Goal: Information Seeking & Learning: Learn about a topic

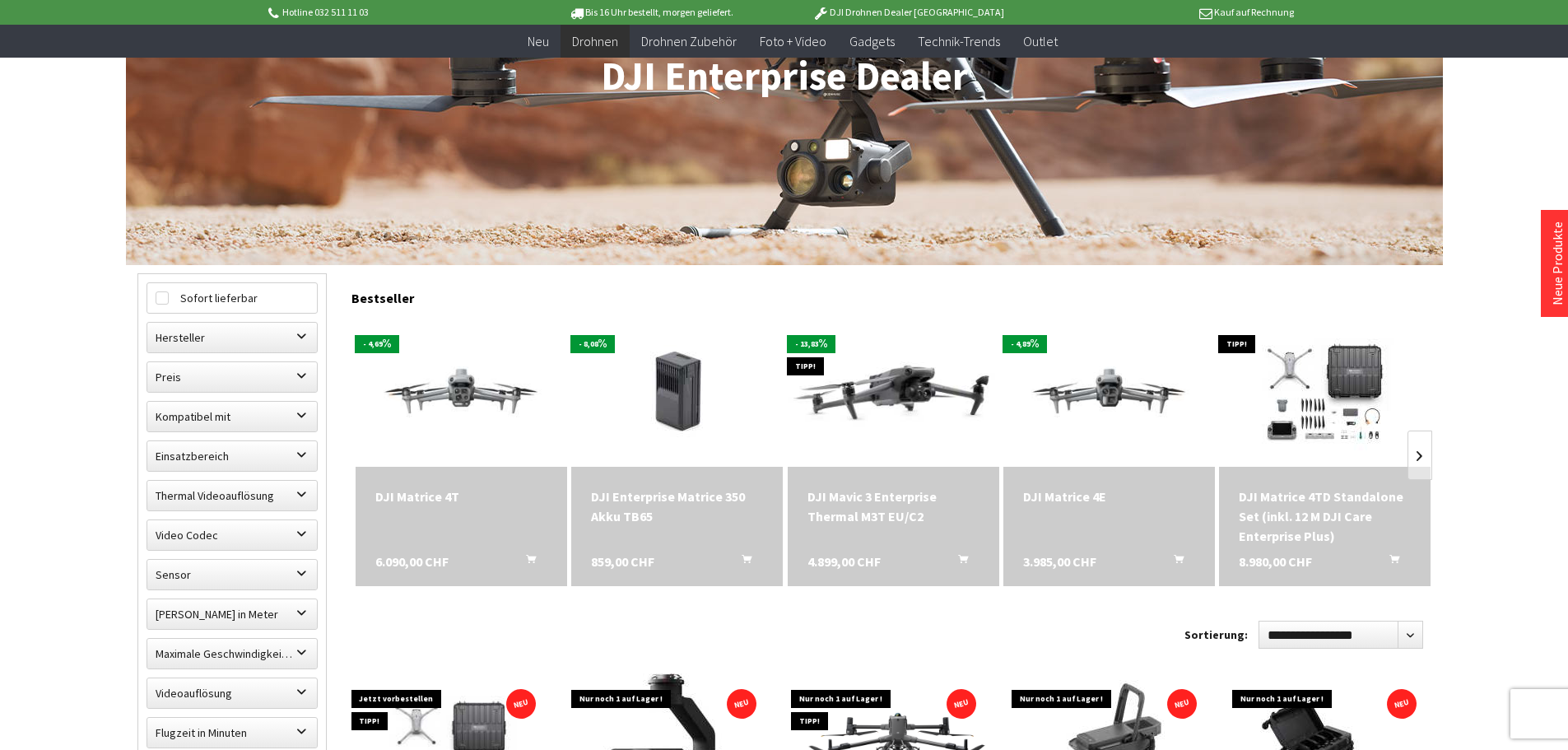
scroll to position [247, 0]
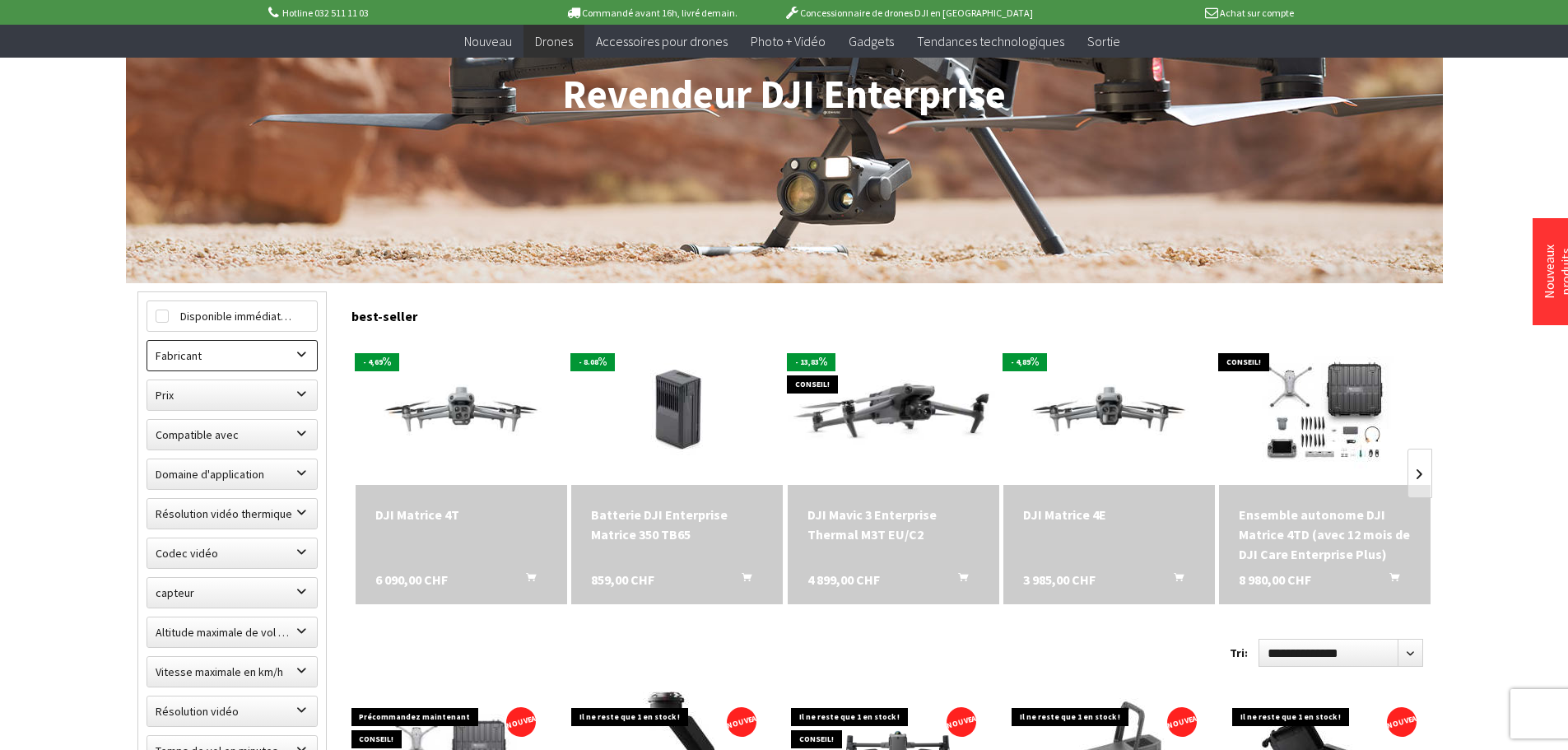
click at [177, 368] on label "Fabricant" at bounding box center [232, 356] width 170 height 29
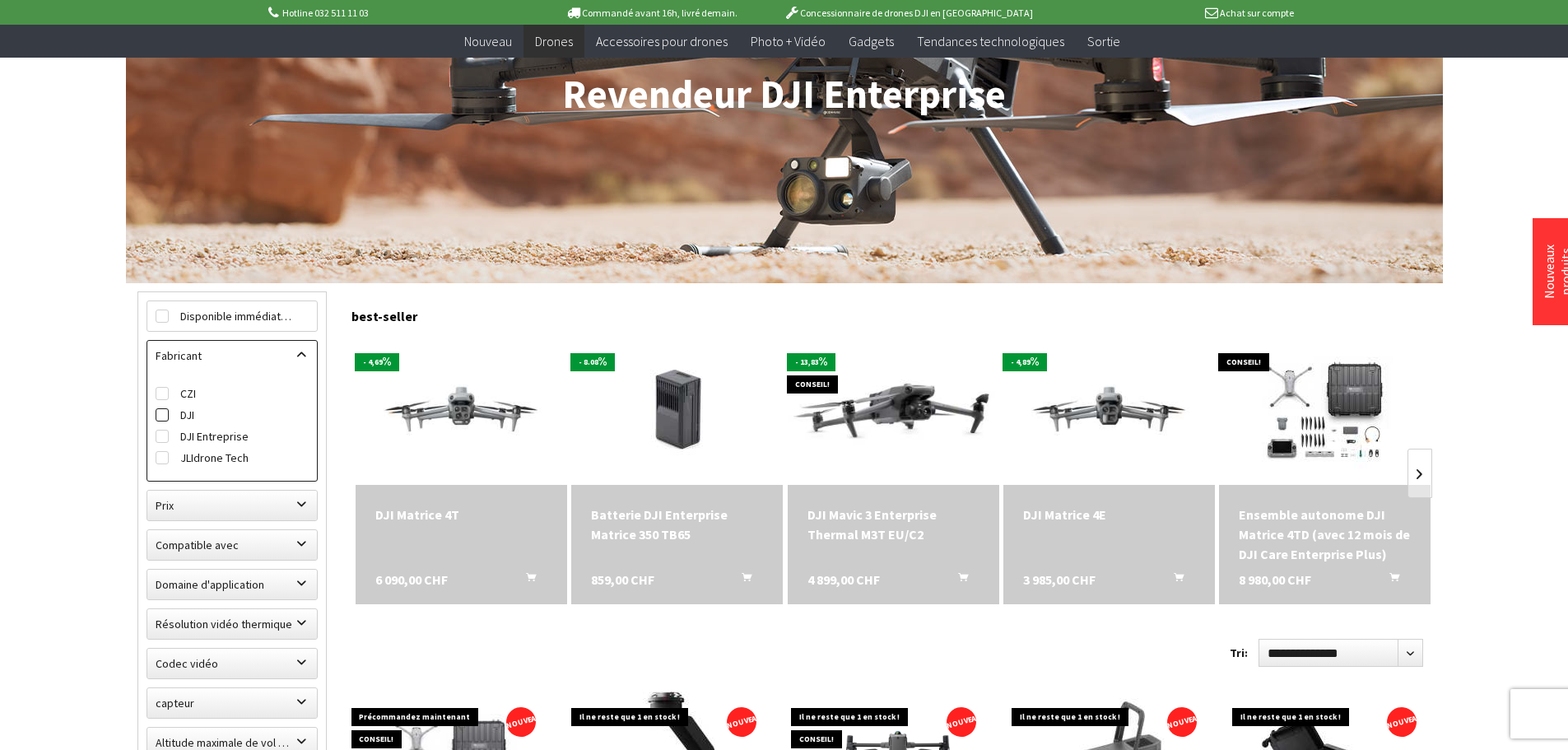
click at [196, 413] on label "DJI" at bounding box center [232, 415] width 153 height 22
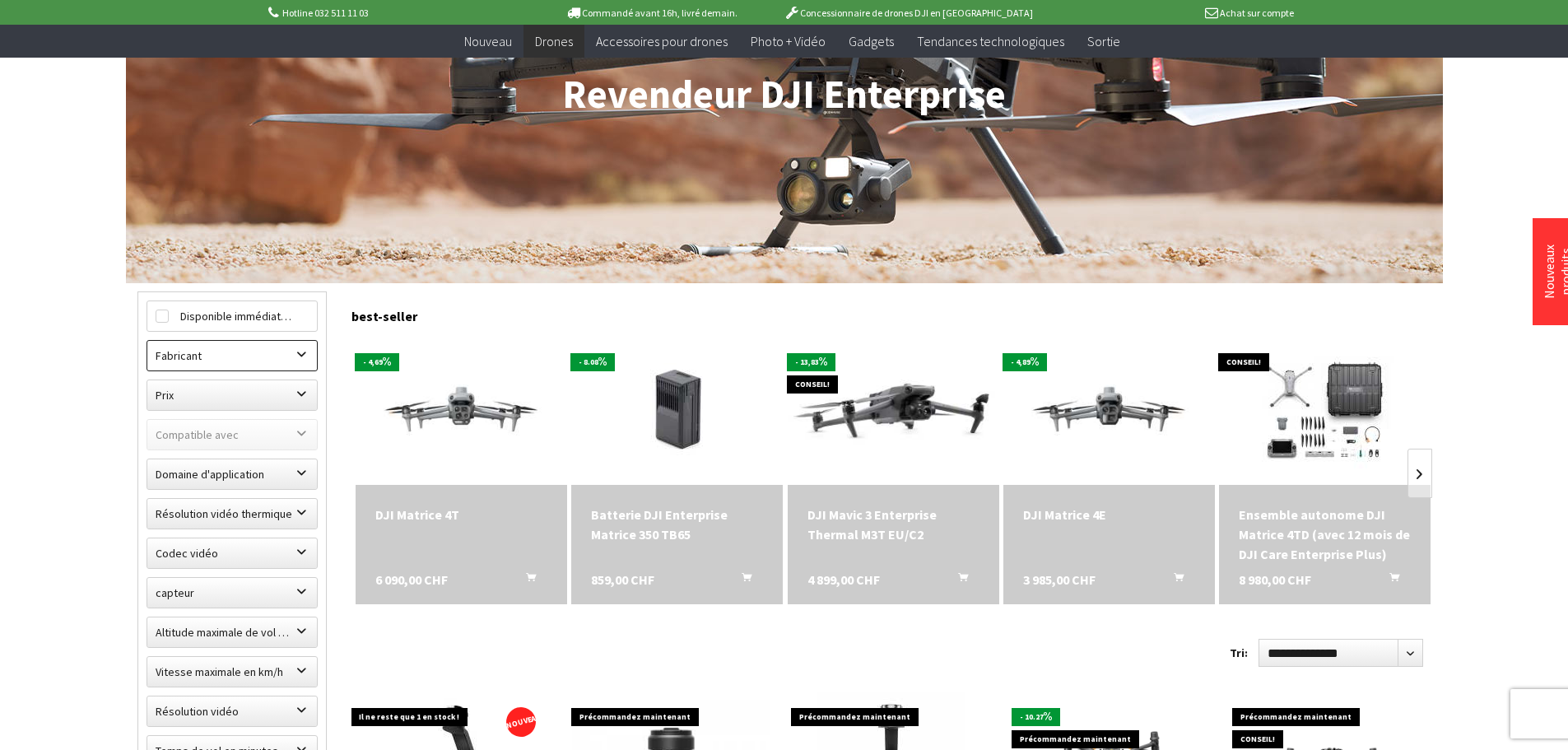
click at [247, 357] on label "Fabricant" at bounding box center [232, 356] width 170 height 29
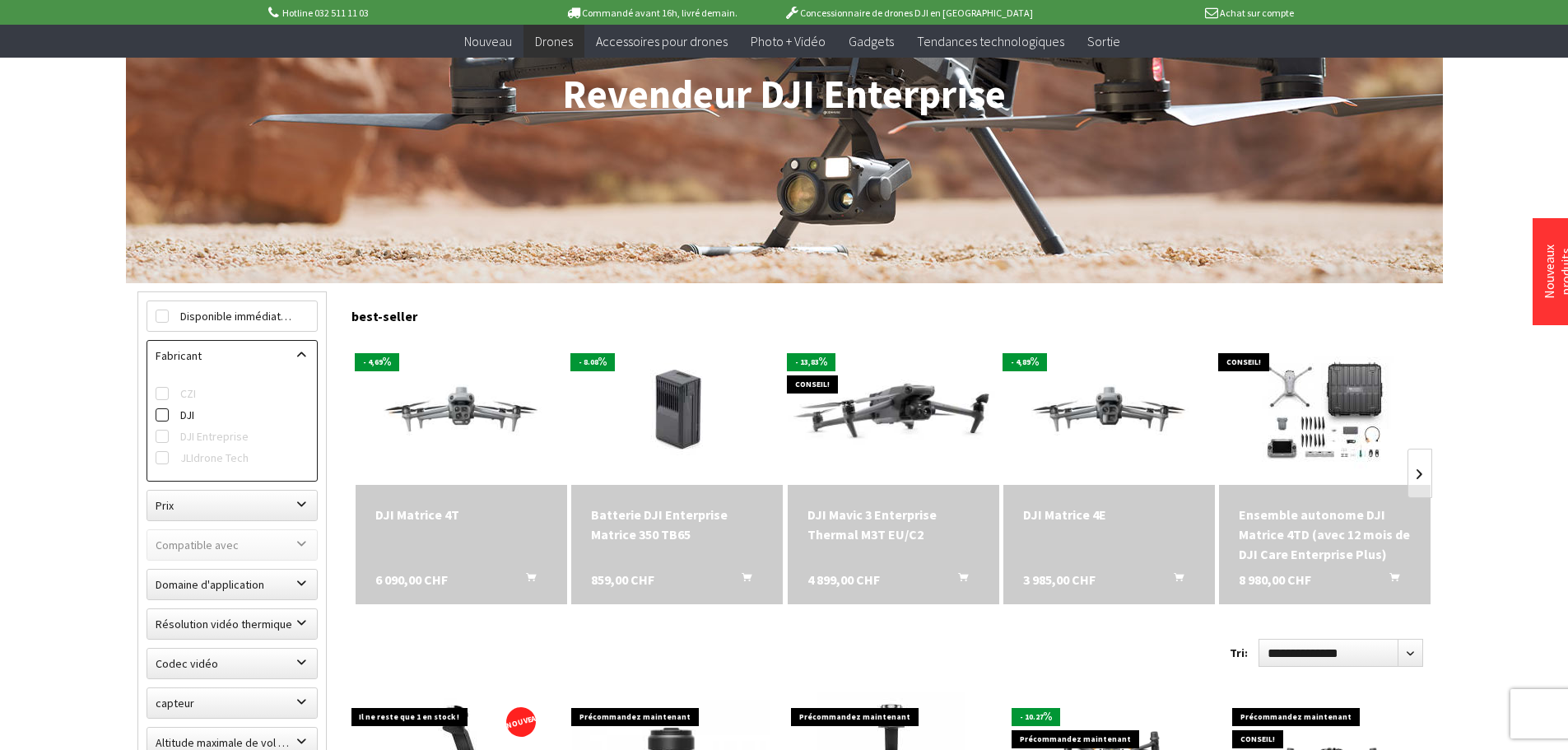
click at [179, 415] on label "DJI" at bounding box center [232, 415] width 153 height 22
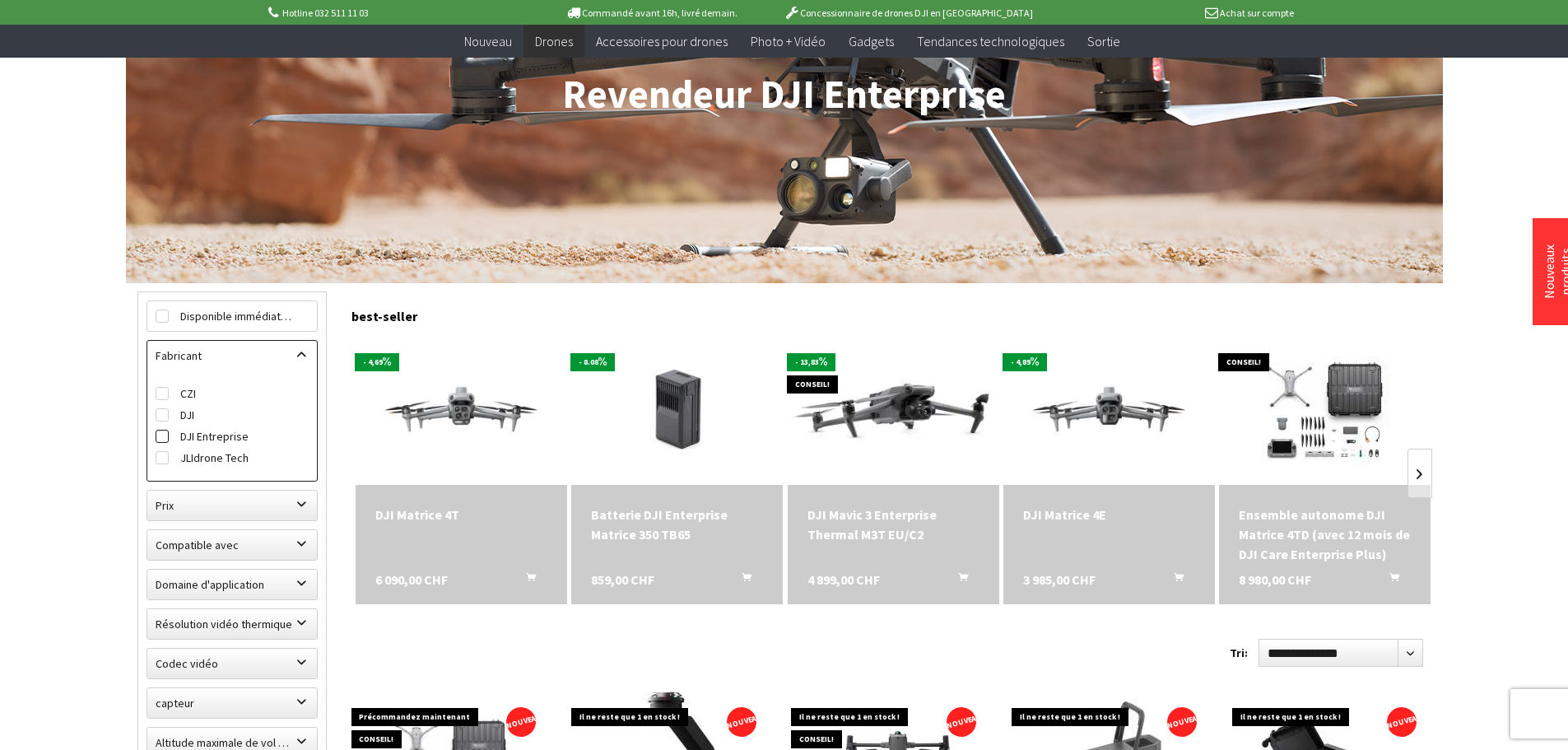
click at [199, 433] on font "DJI Entreprise" at bounding box center [214, 436] width 69 height 15
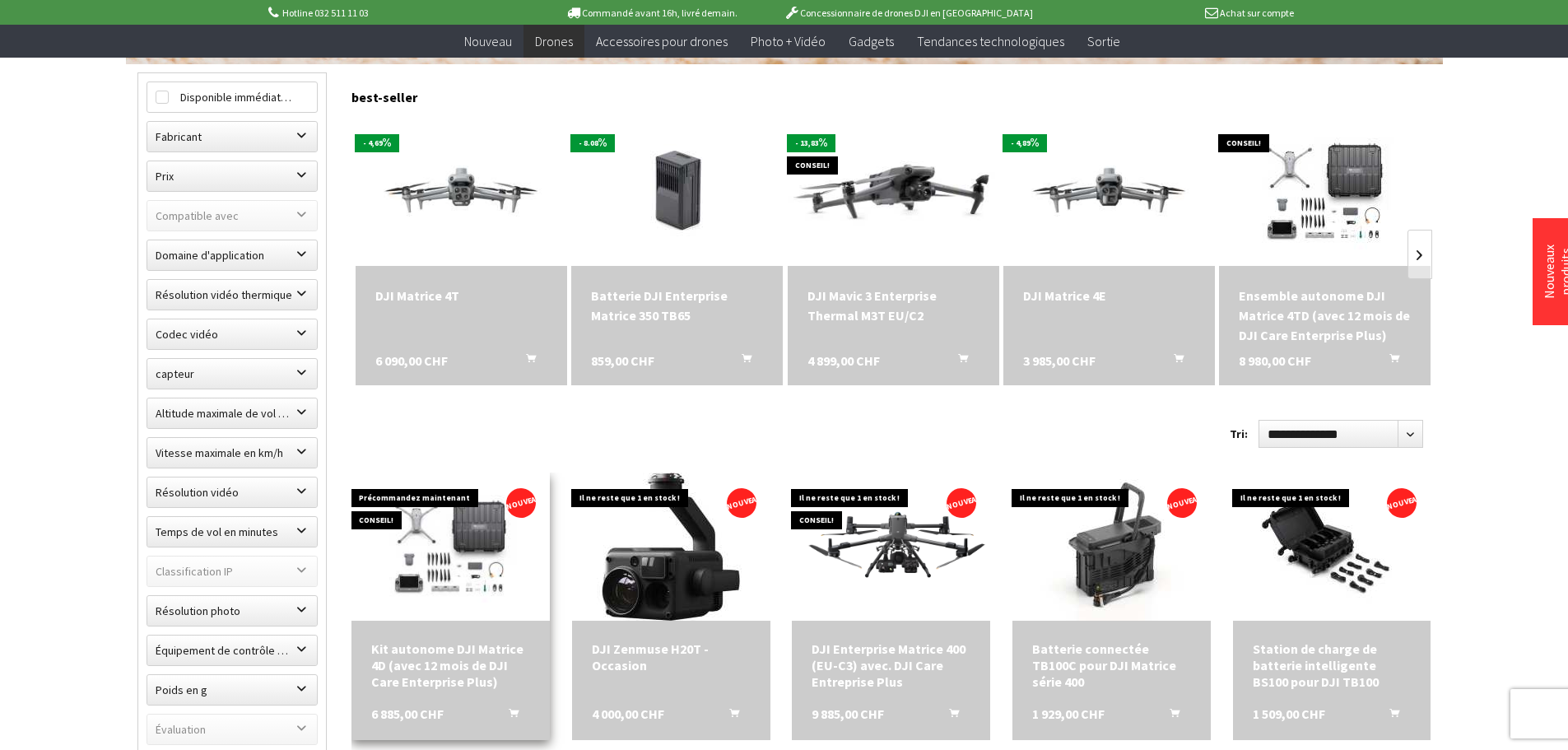
scroll to position [741, 0]
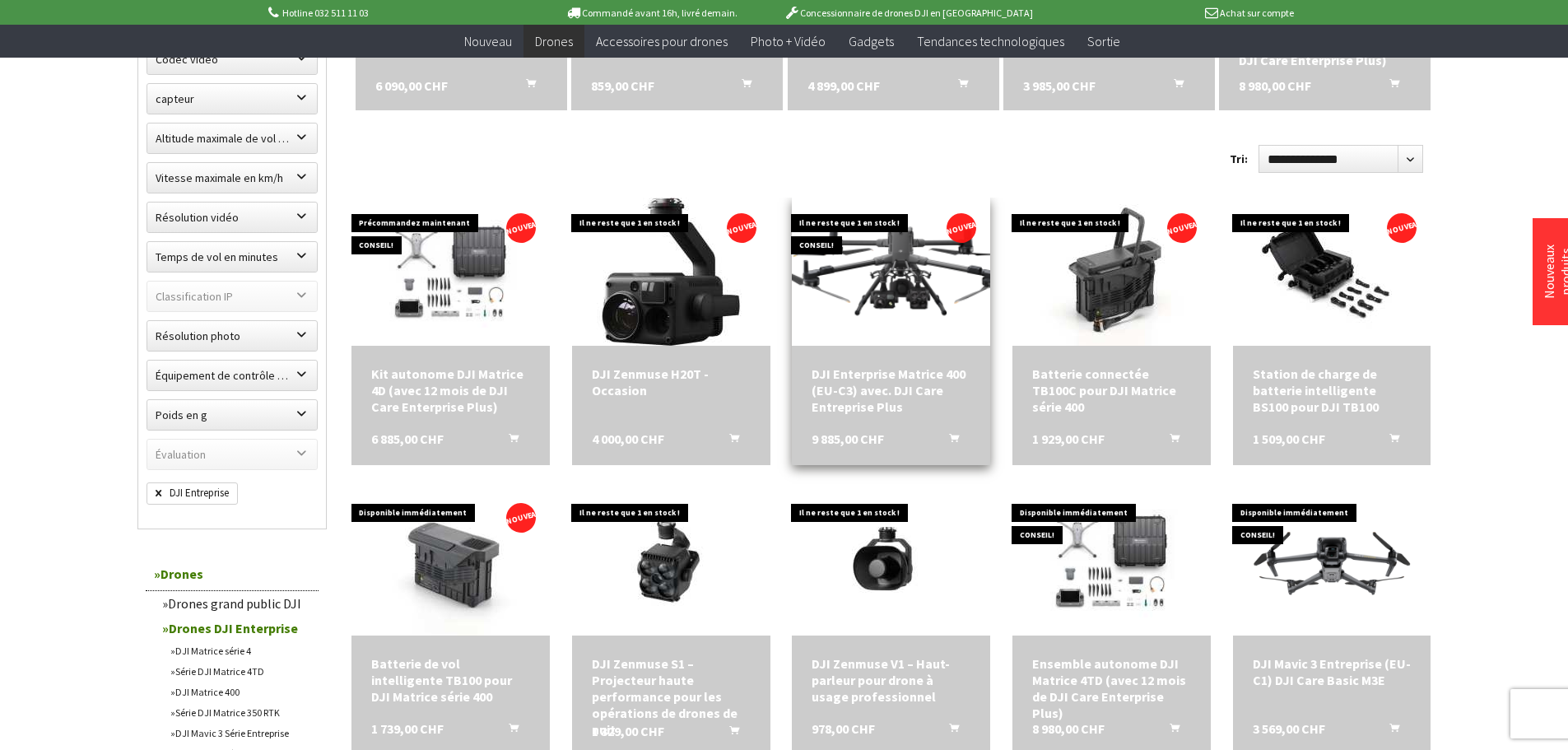
click at [871, 325] on img at bounding box center [891, 271] width 277 height 156
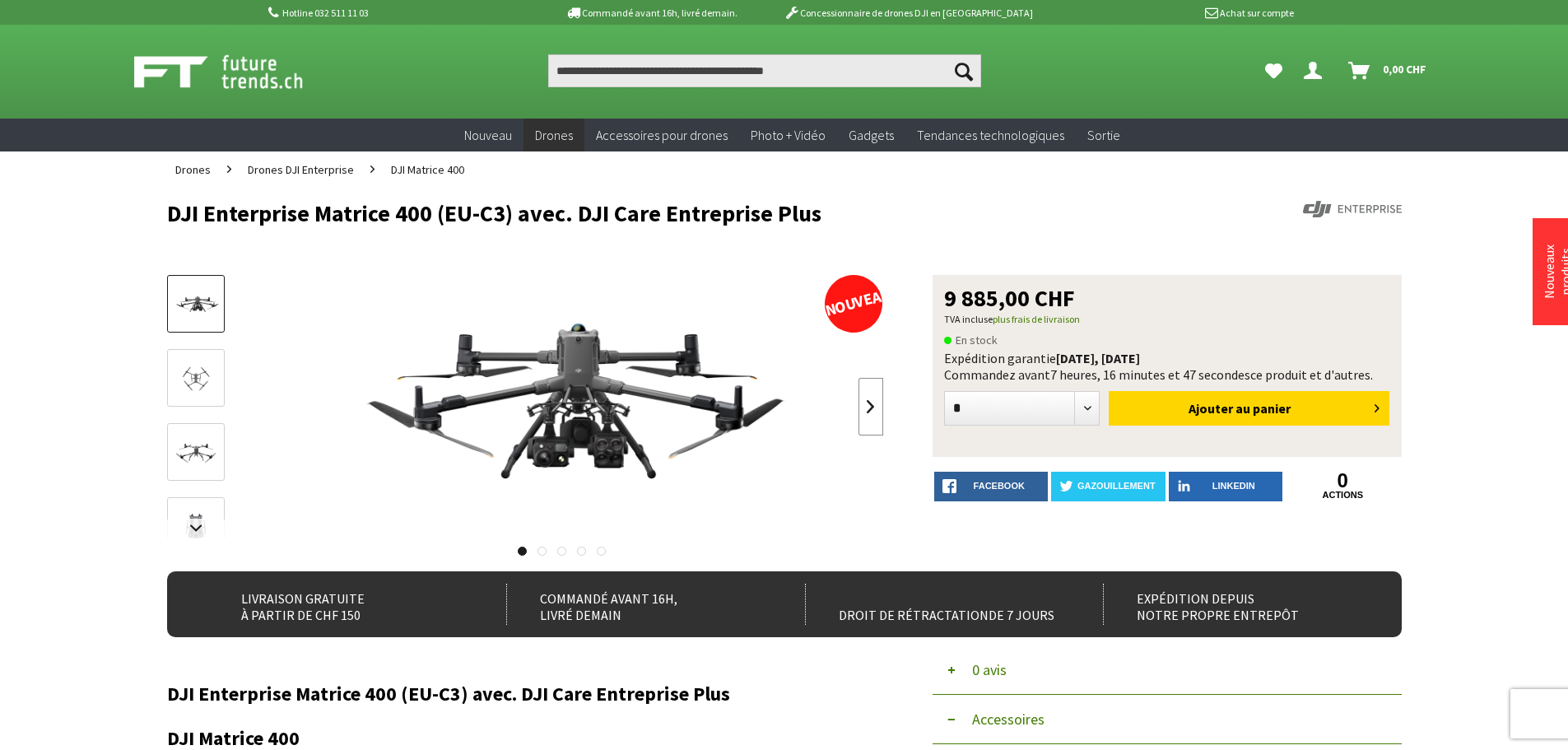
click at [866, 418] on link at bounding box center [870, 407] width 25 height 58
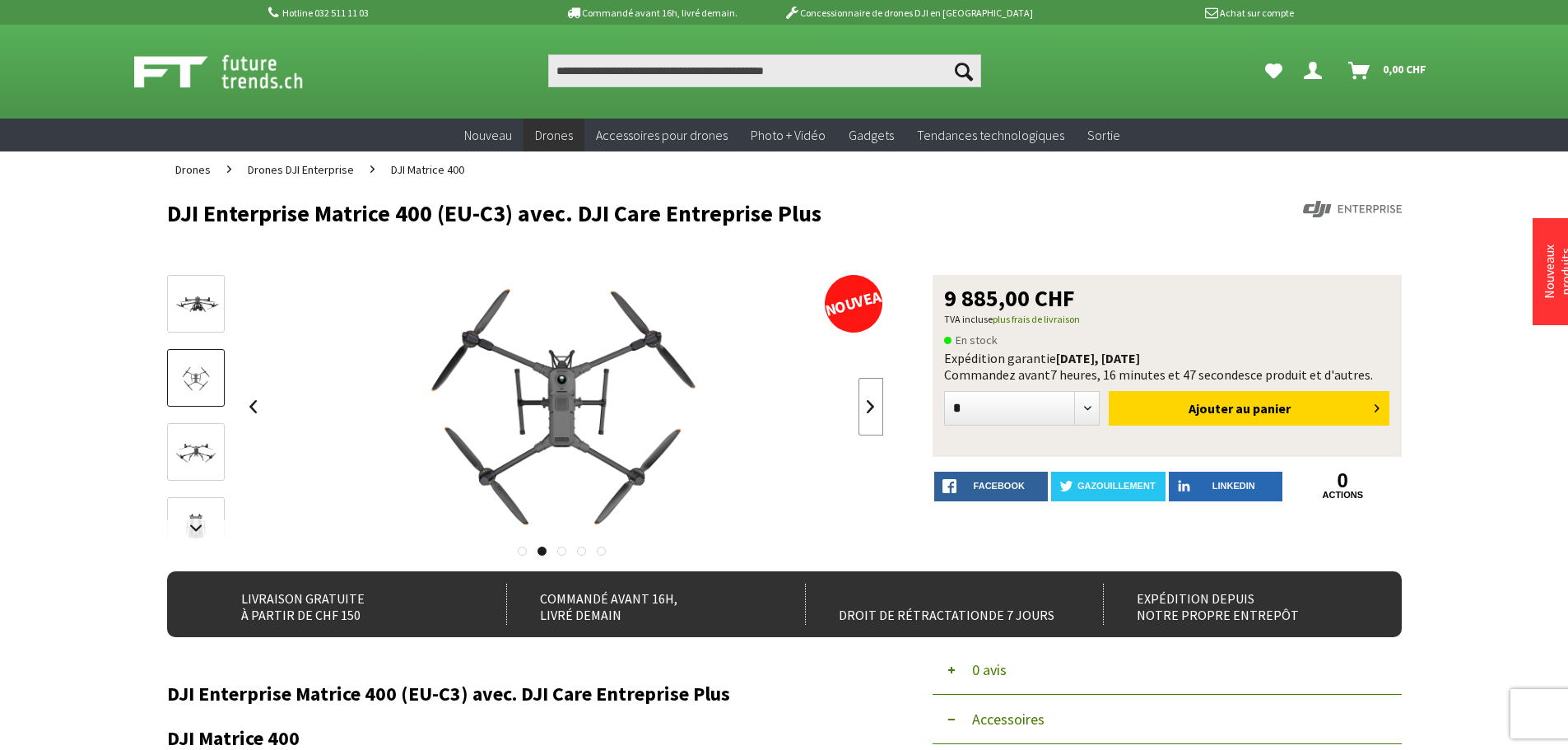
click at [866, 418] on link at bounding box center [870, 407] width 25 height 58
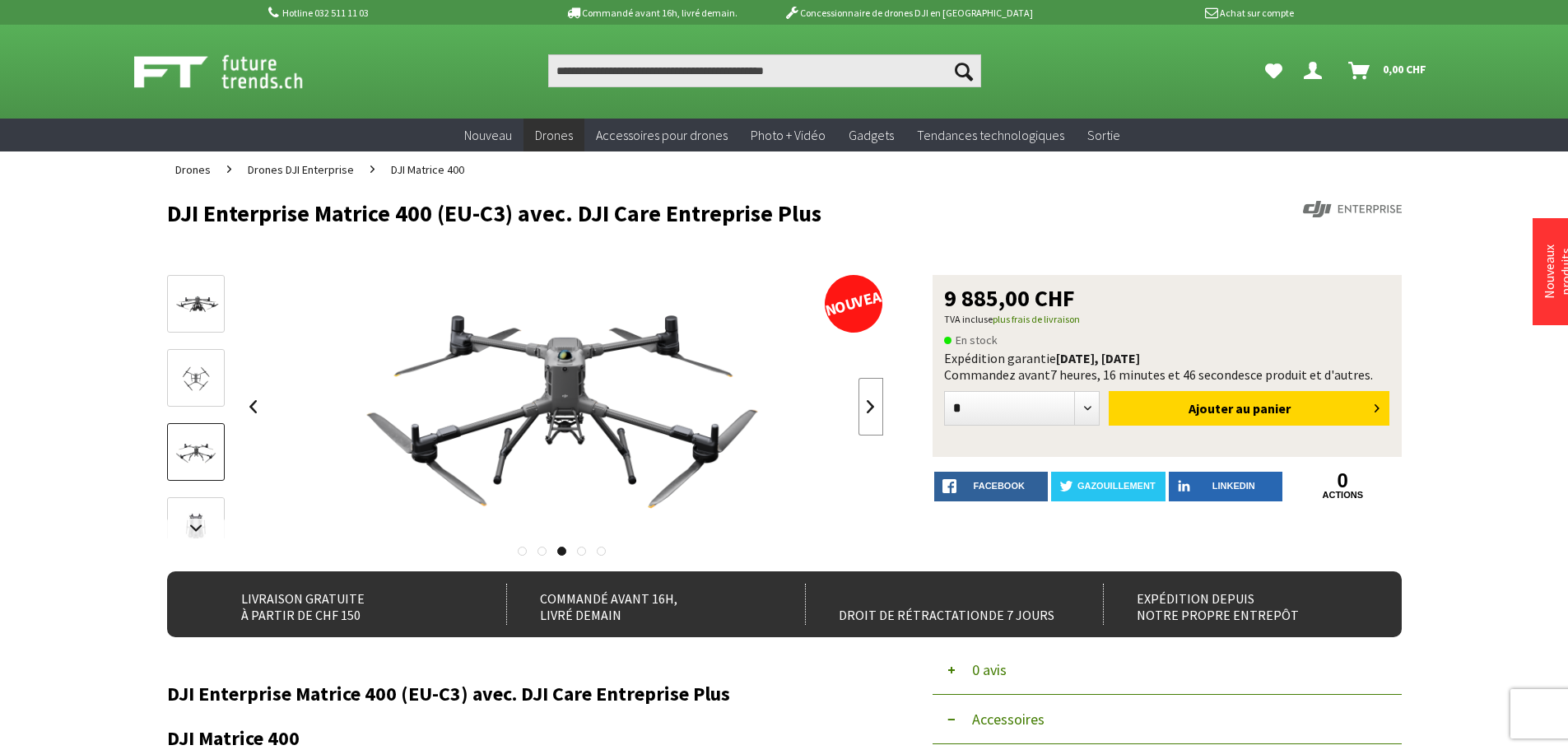
click at [866, 418] on link at bounding box center [870, 407] width 25 height 58
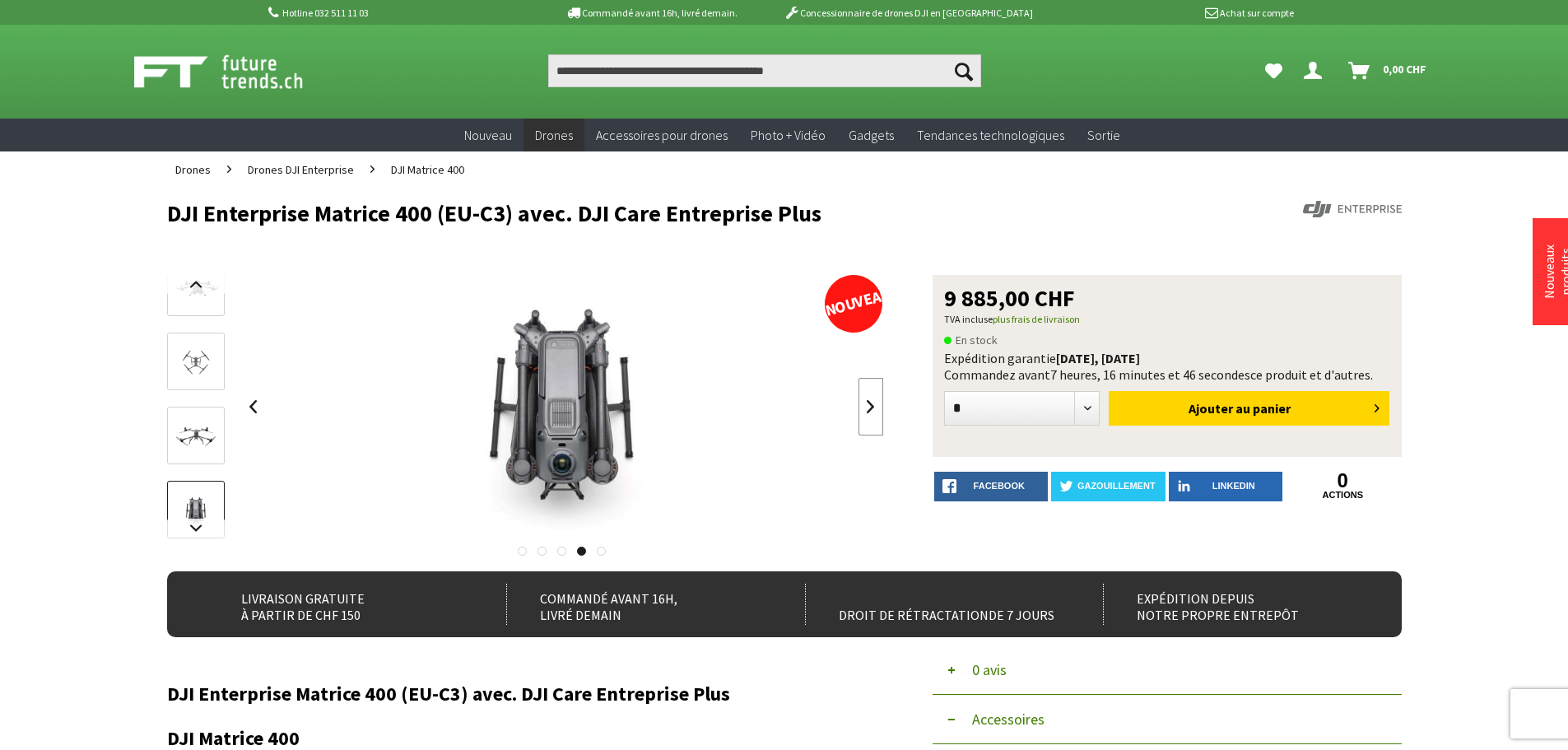
click at [866, 418] on link at bounding box center [870, 407] width 25 height 58
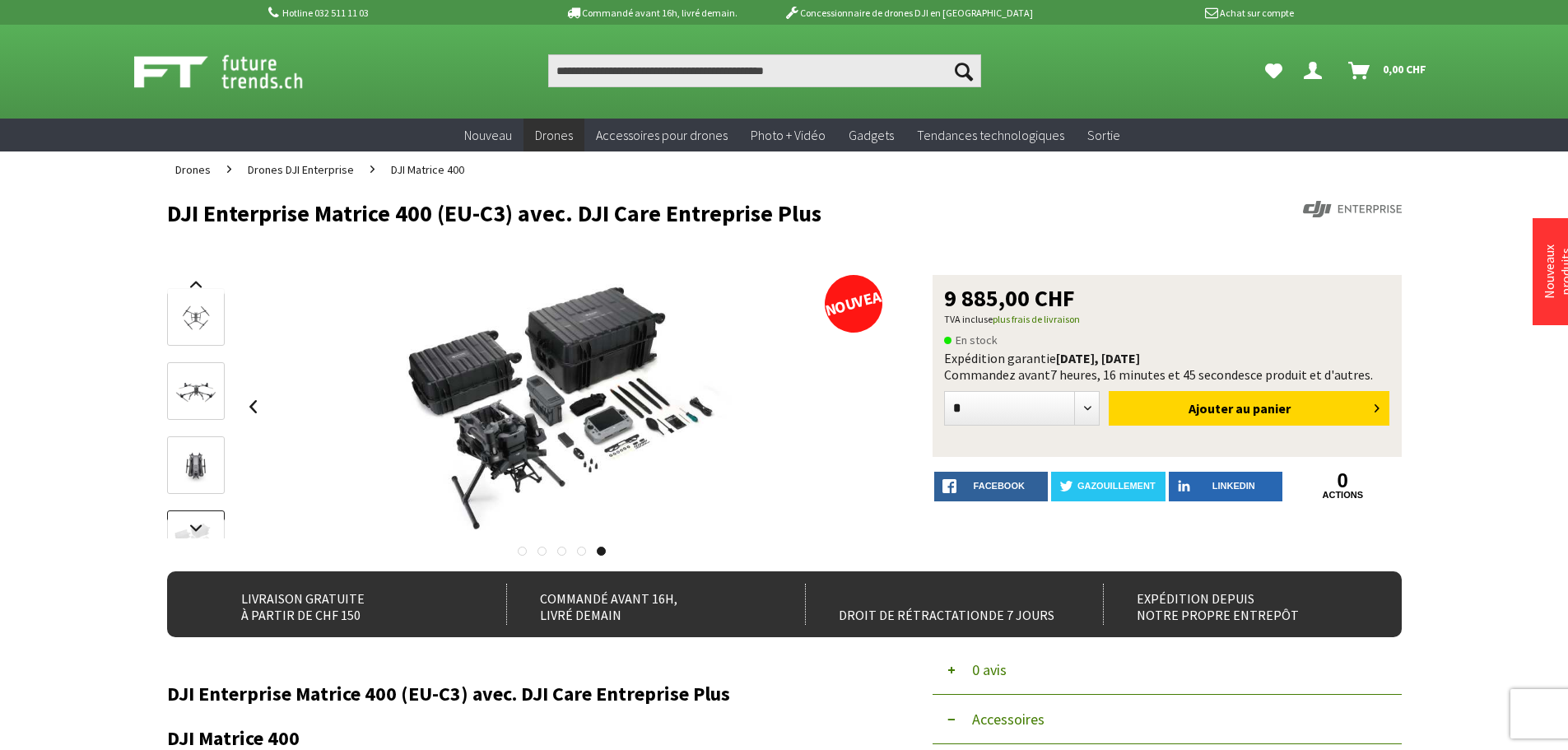
click at [866, 418] on div at bounding box center [562, 407] width 643 height 263
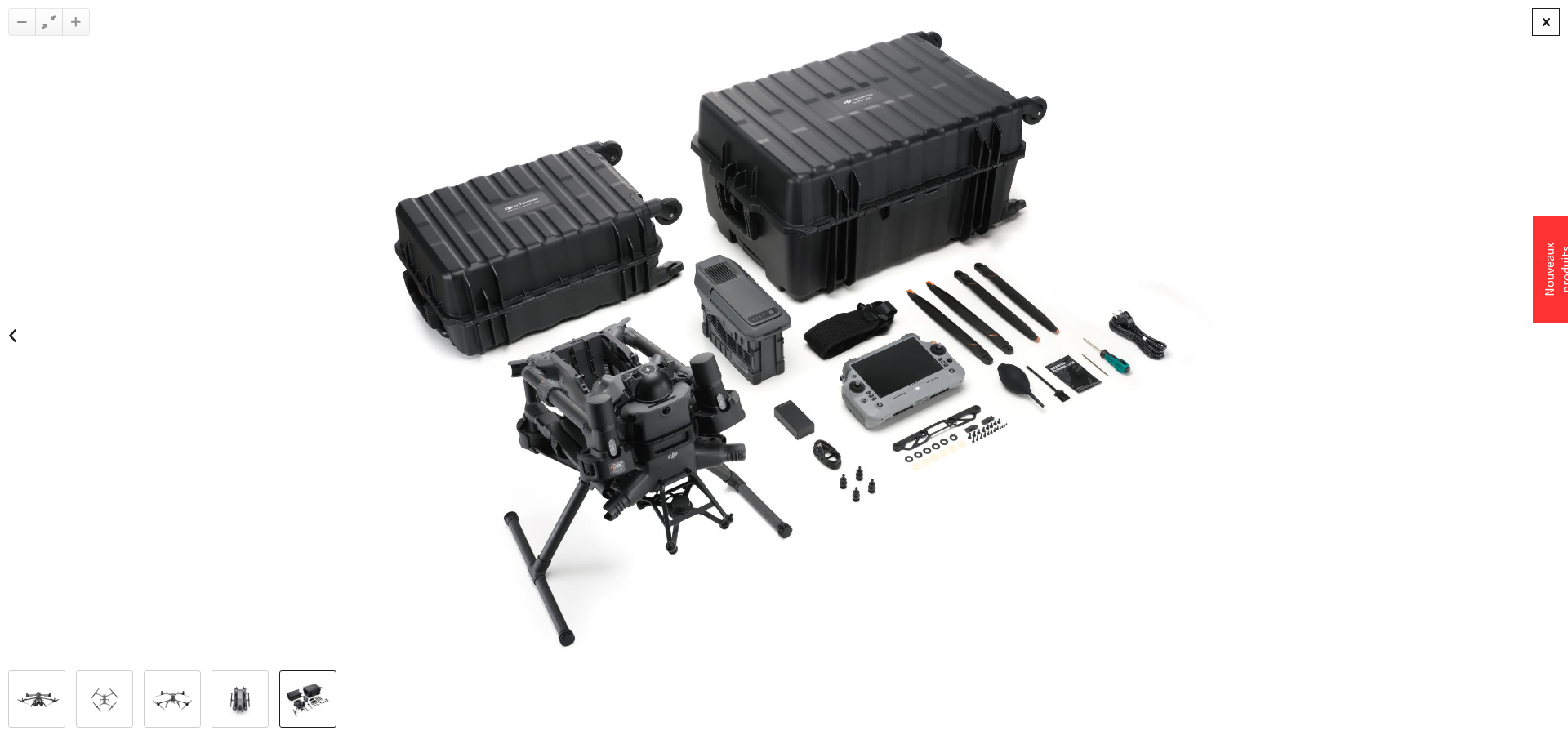
click at [1549, 20] on div at bounding box center [1546, 21] width 27 height 27
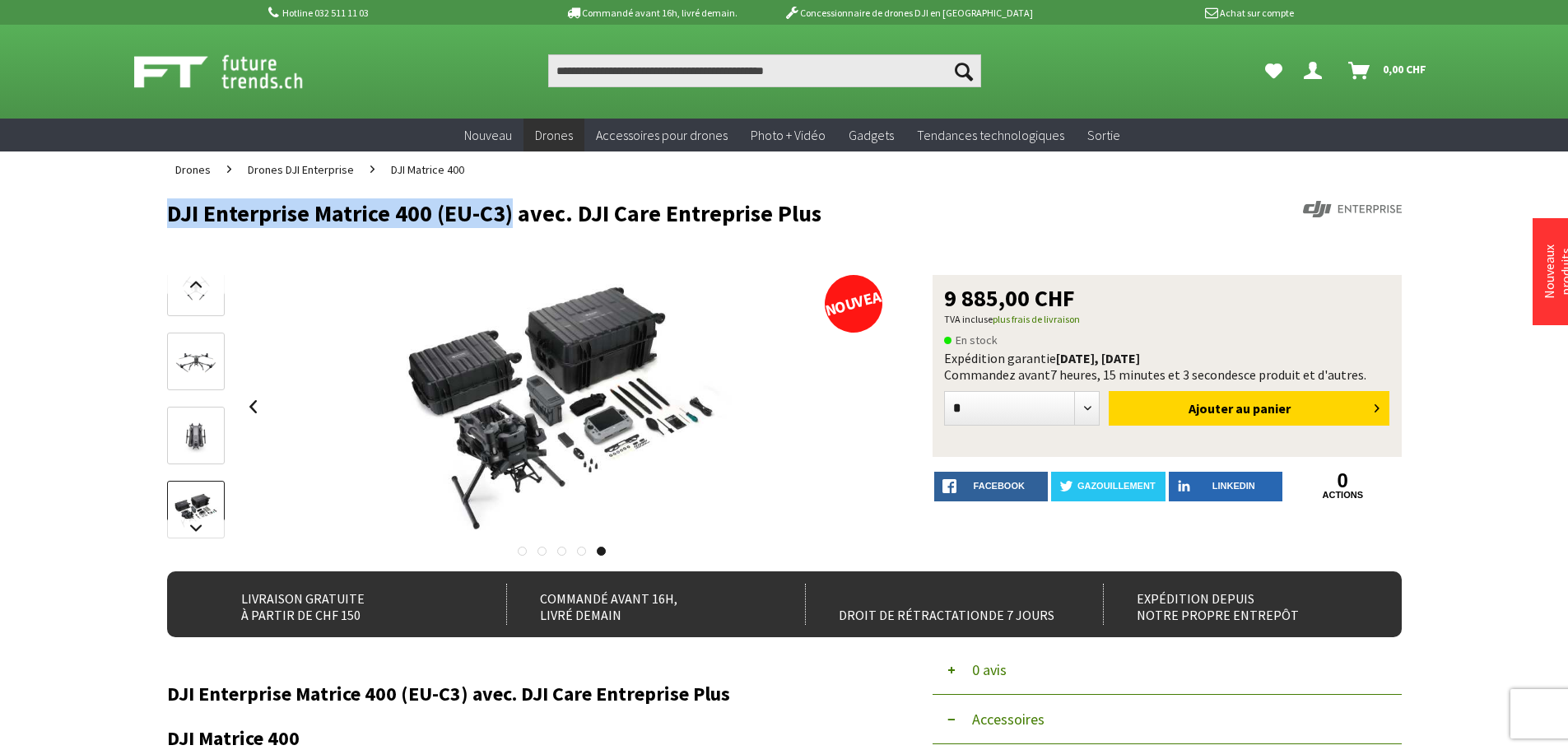
drag, startPoint x: 157, startPoint y: 210, endPoint x: 513, endPoint y: 221, distance: 356.2
copy font "DJI Enterprise Matrice 400 (EU-C3)"
